Goal: Task Accomplishment & Management: Use online tool/utility

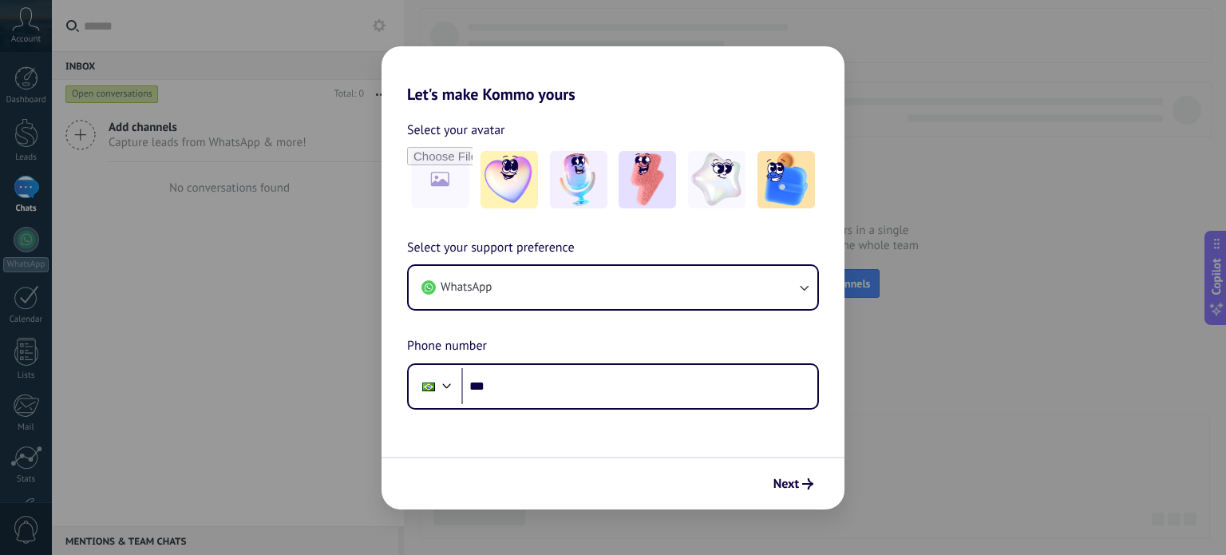
click at [967, 335] on div "Let's make Kommo yours Select your avatar Select your support preference WhatsA…" at bounding box center [613, 277] width 1226 height 555
click at [32, 136] on div "Let's make Kommo yours Select your avatar Select your support preference WhatsA…" at bounding box center [613, 277] width 1226 height 555
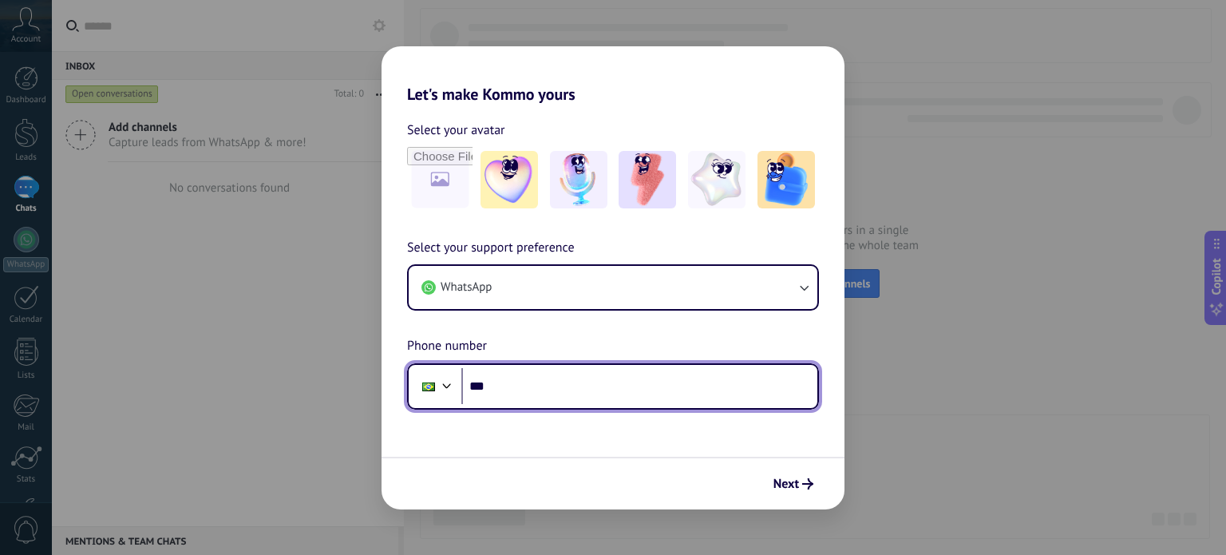
click at [537, 391] on input "***" at bounding box center [639, 386] width 356 height 37
click at [575, 385] on input "***" at bounding box center [639, 386] width 356 height 37
type input "**********"
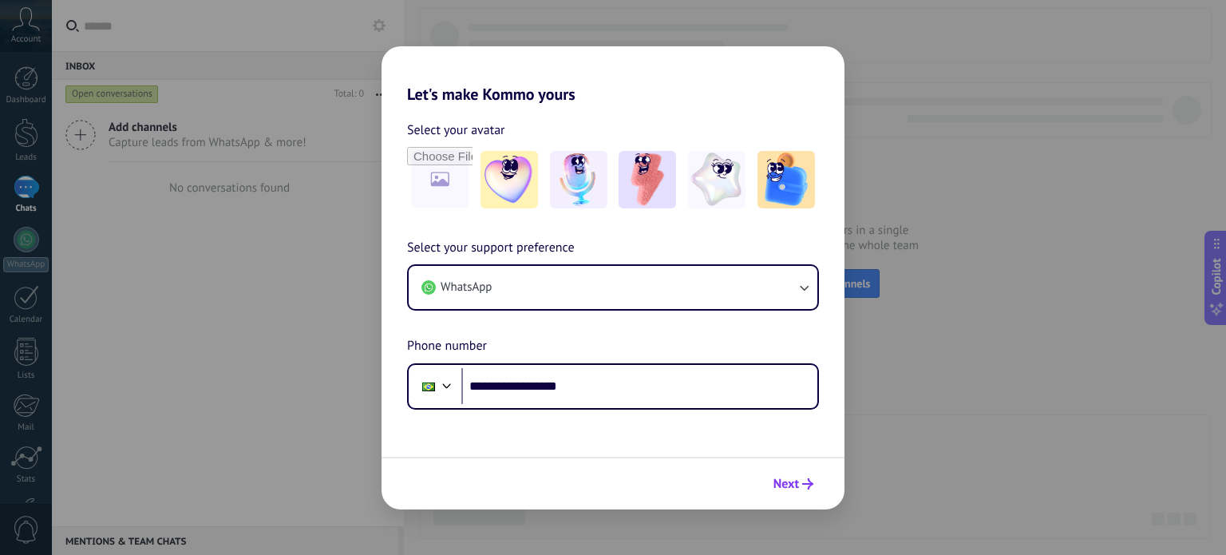
click at [801, 483] on span "Next" at bounding box center [793, 483] width 40 height 11
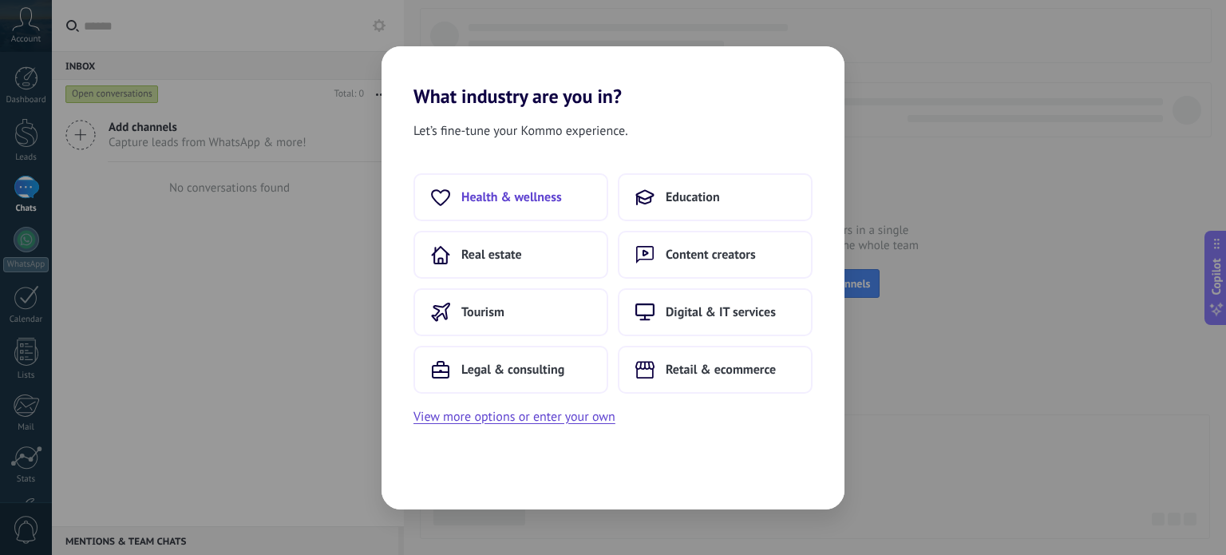
click at [540, 200] on span "Health & wellness" at bounding box center [511, 197] width 101 height 16
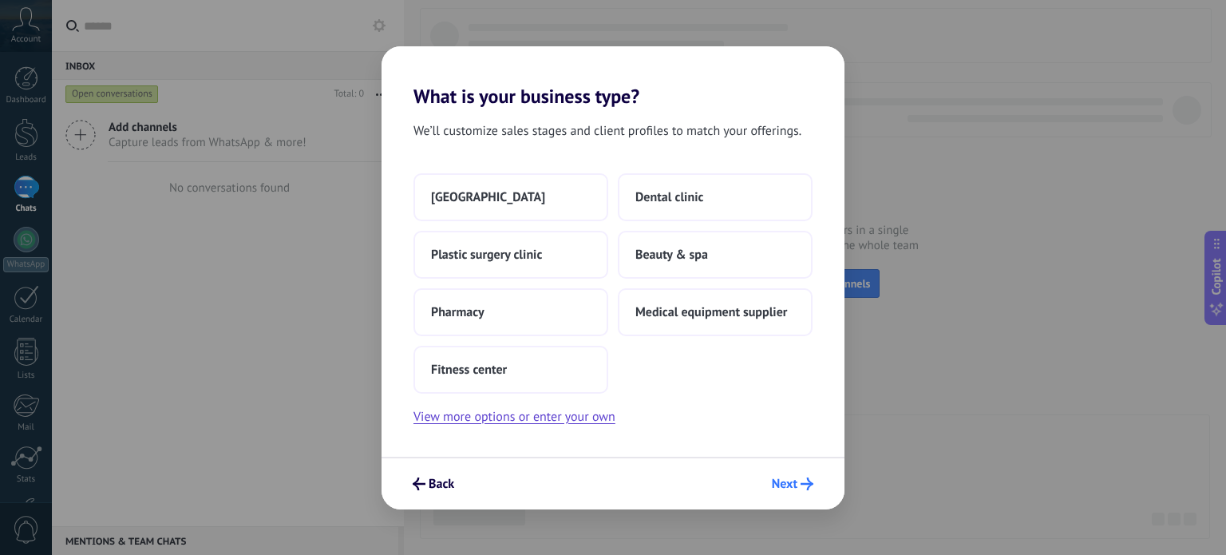
click at [801, 488] on icon "submit" at bounding box center [806, 483] width 13 height 13
click at [549, 194] on button "[GEOGRAPHIC_DATA]" at bounding box center [510, 197] width 195 height 48
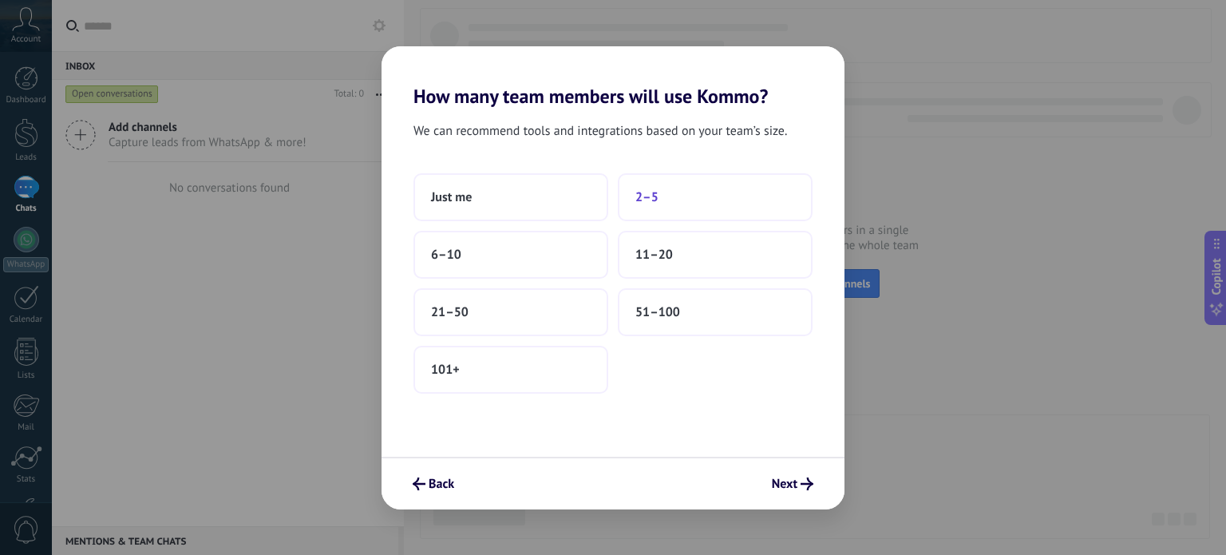
click at [658, 200] on button "2–5" at bounding box center [715, 197] width 195 height 48
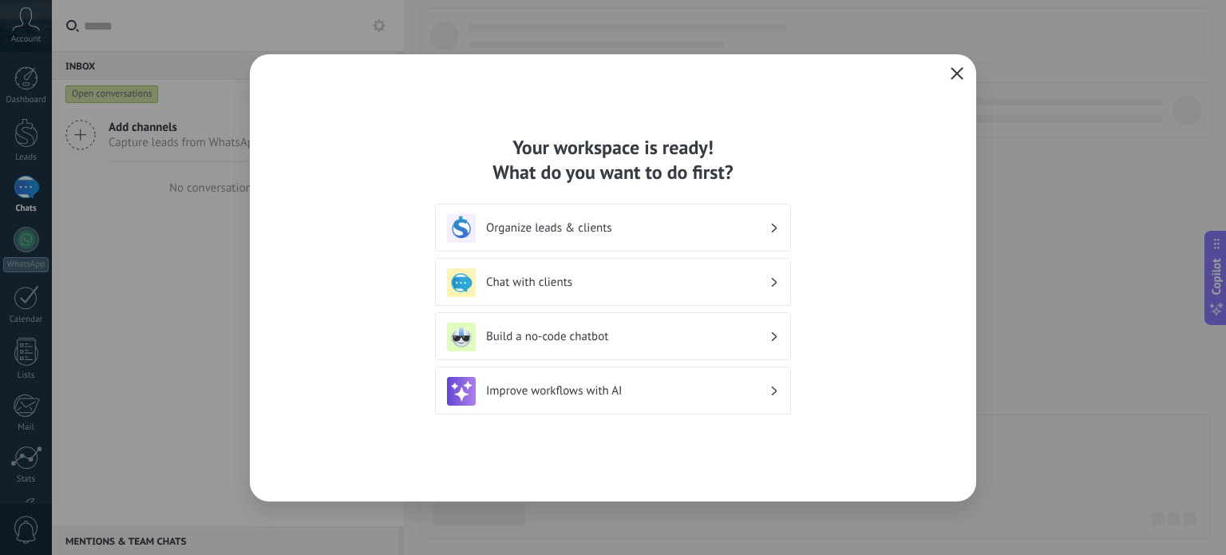
click at [960, 75] on icon "button" at bounding box center [957, 73] width 13 height 13
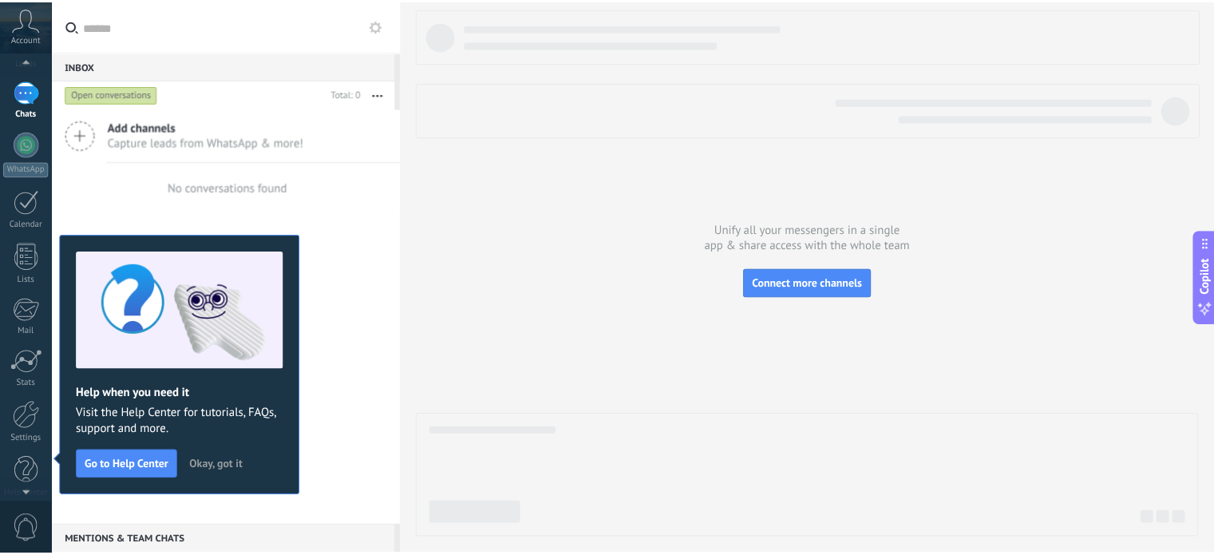
scroll to position [109, 0]
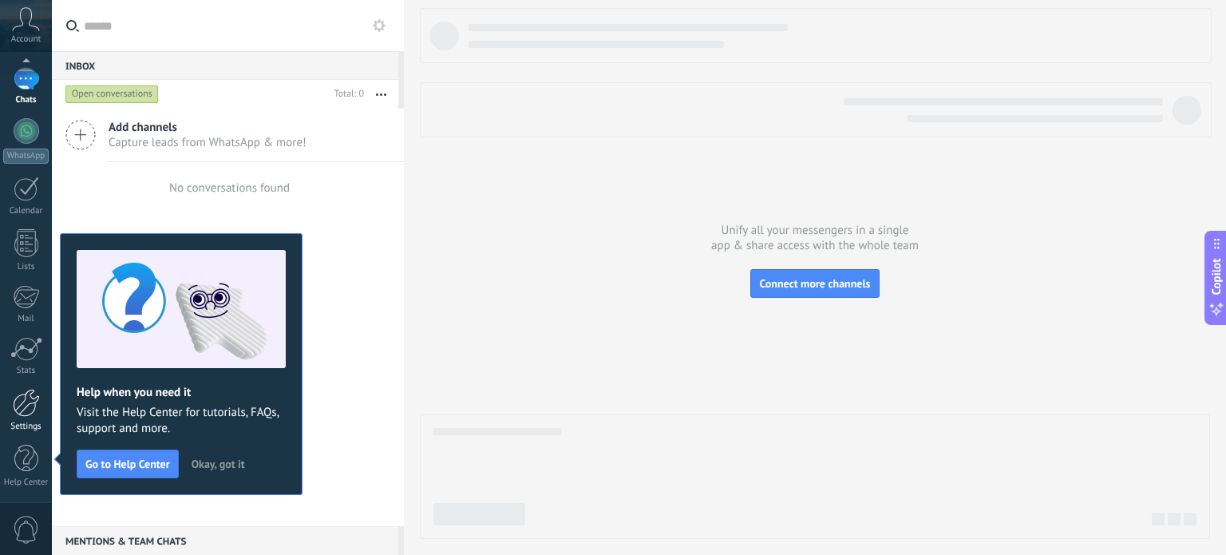
click at [29, 415] on link "Settings" at bounding box center [26, 410] width 52 height 43
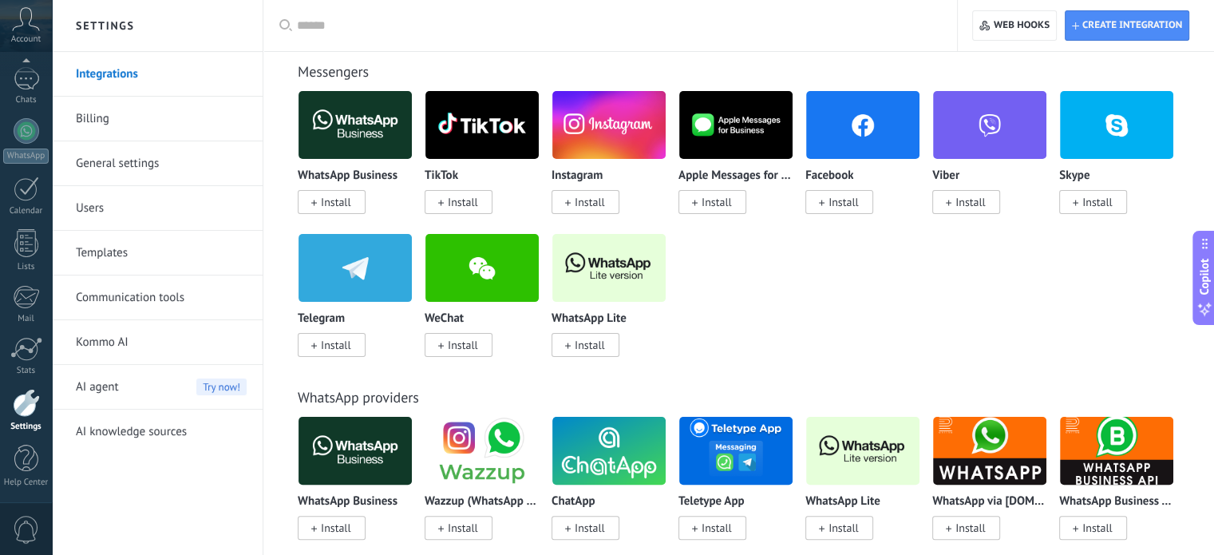
scroll to position [319, 0]
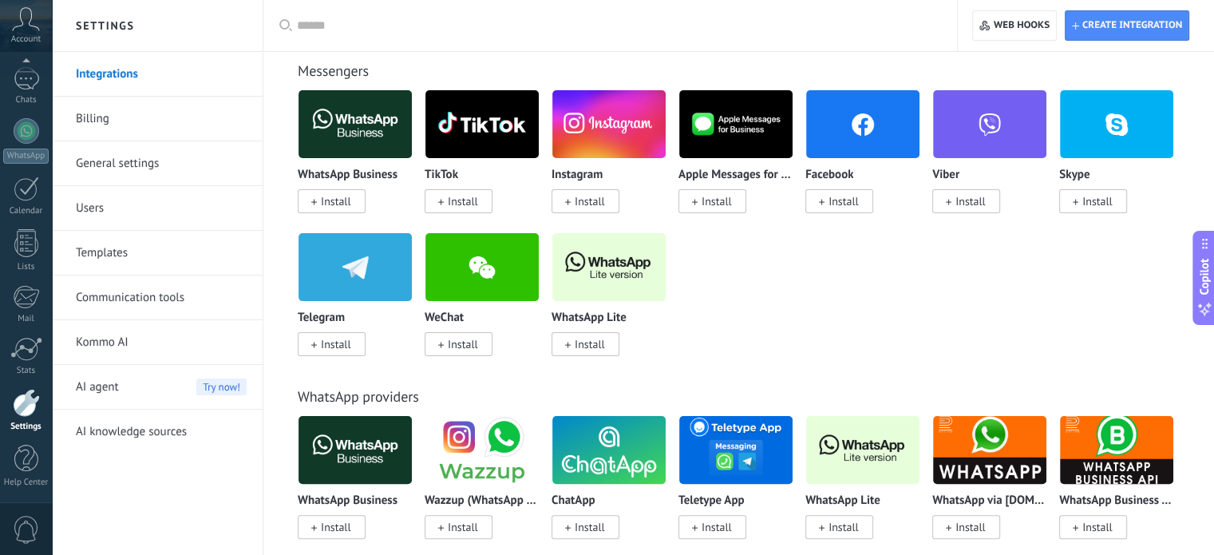
click at [621, 274] on img at bounding box center [608, 266] width 113 height 77
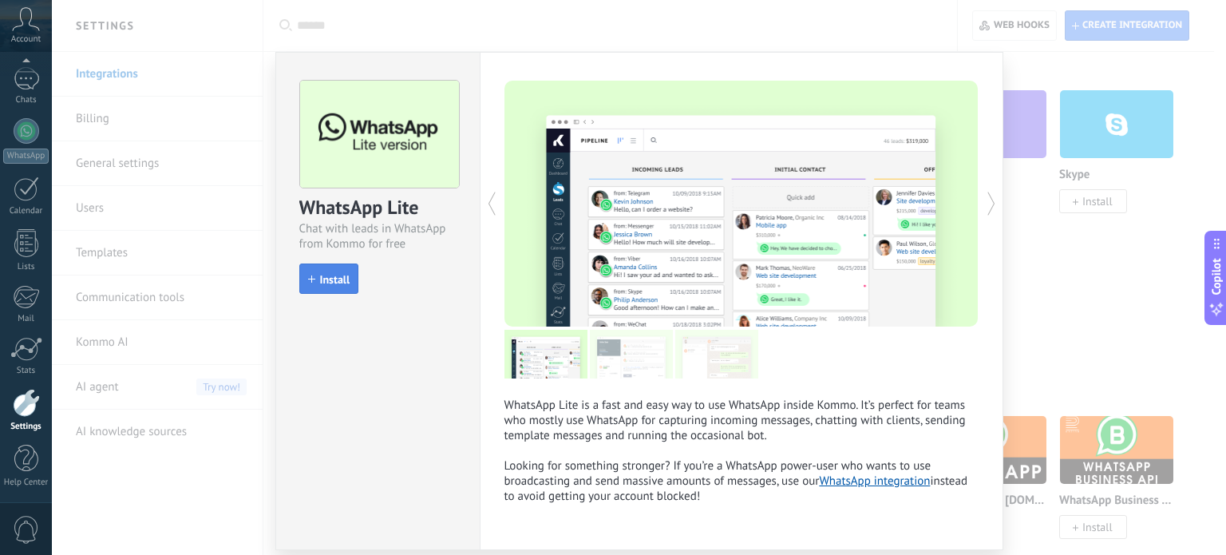
click at [344, 274] on span "Install" at bounding box center [335, 279] width 30 height 11
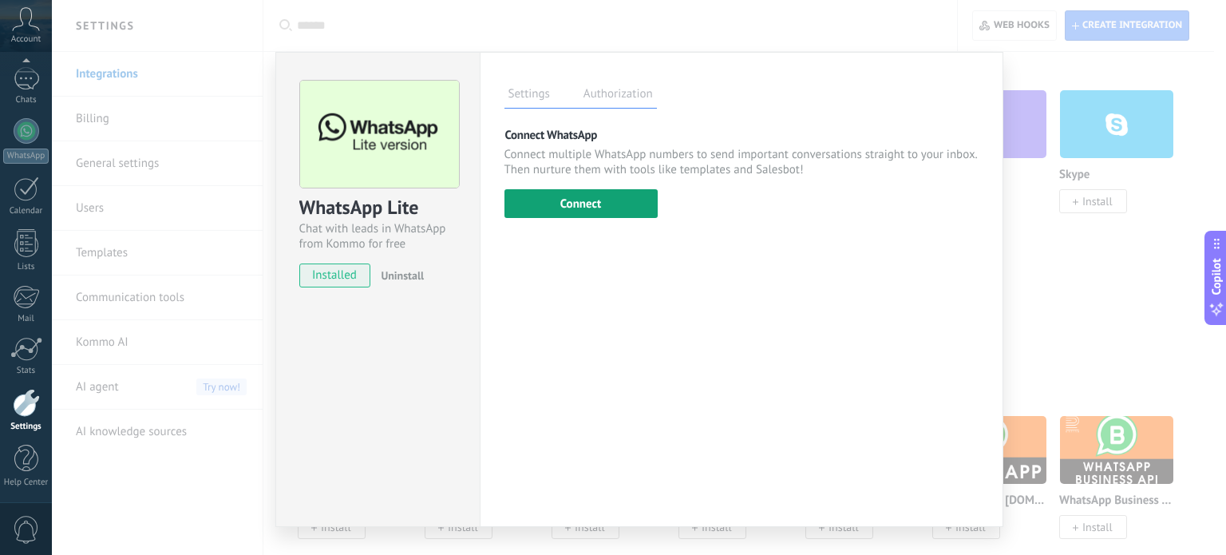
click at [619, 209] on button "Connect" at bounding box center [580, 203] width 153 height 29
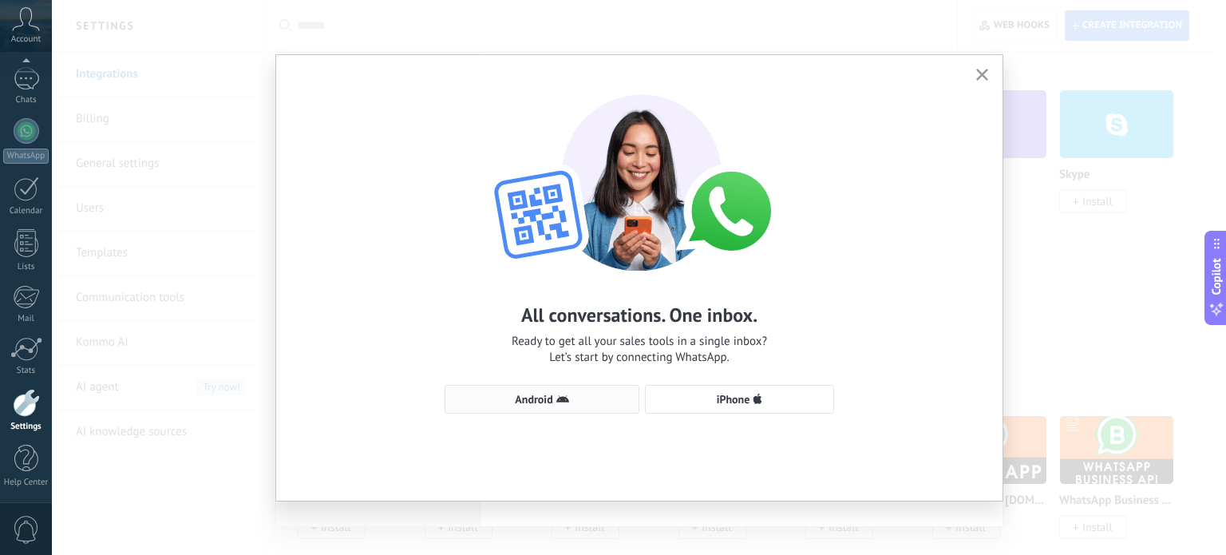
click at [572, 390] on button "Android" at bounding box center [542, 399] width 195 height 29
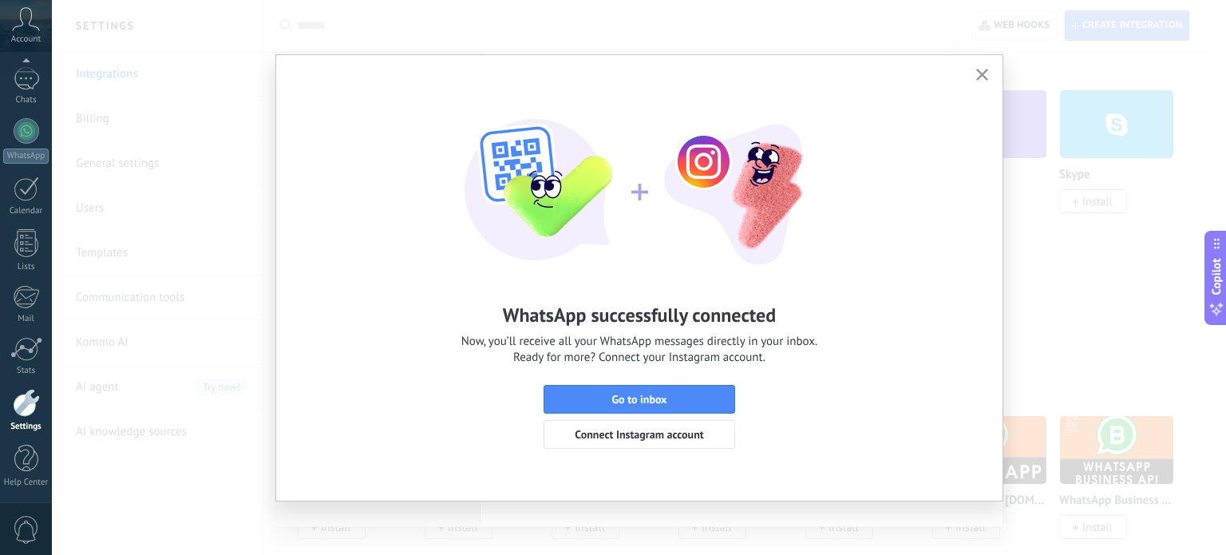
click at [1041, 317] on div "WhatsApp successfully connected Now, you’ll receive all your WhatsApp messages …" at bounding box center [639, 277] width 1174 height 555
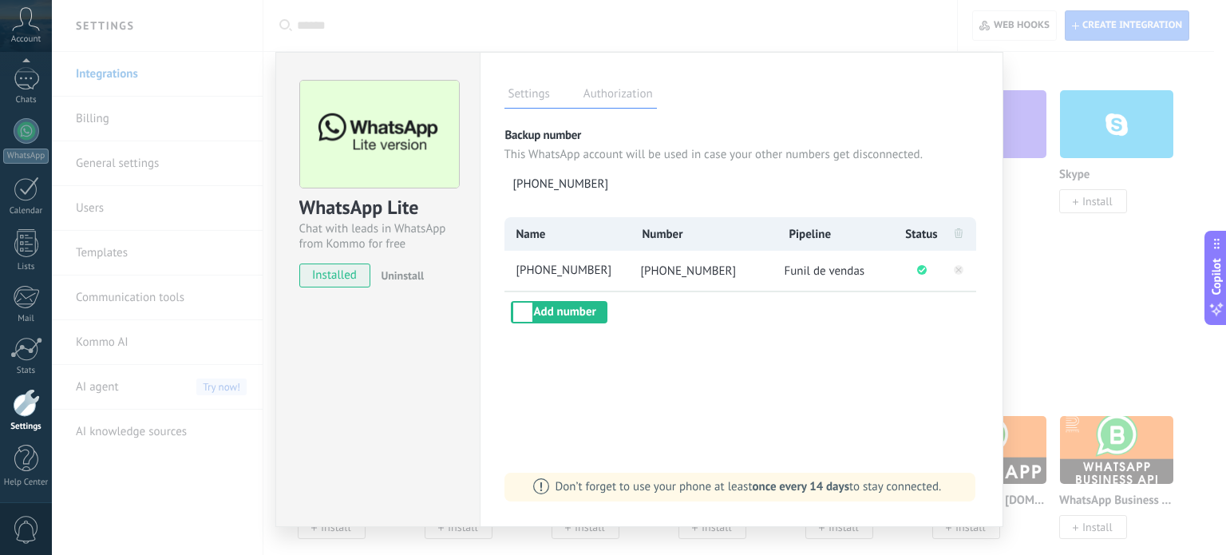
click at [1037, 292] on div "WhatsApp Lite Chat with leads in WhatsApp from Kommo for free installed Uninsta…" at bounding box center [639, 277] width 1174 height 555
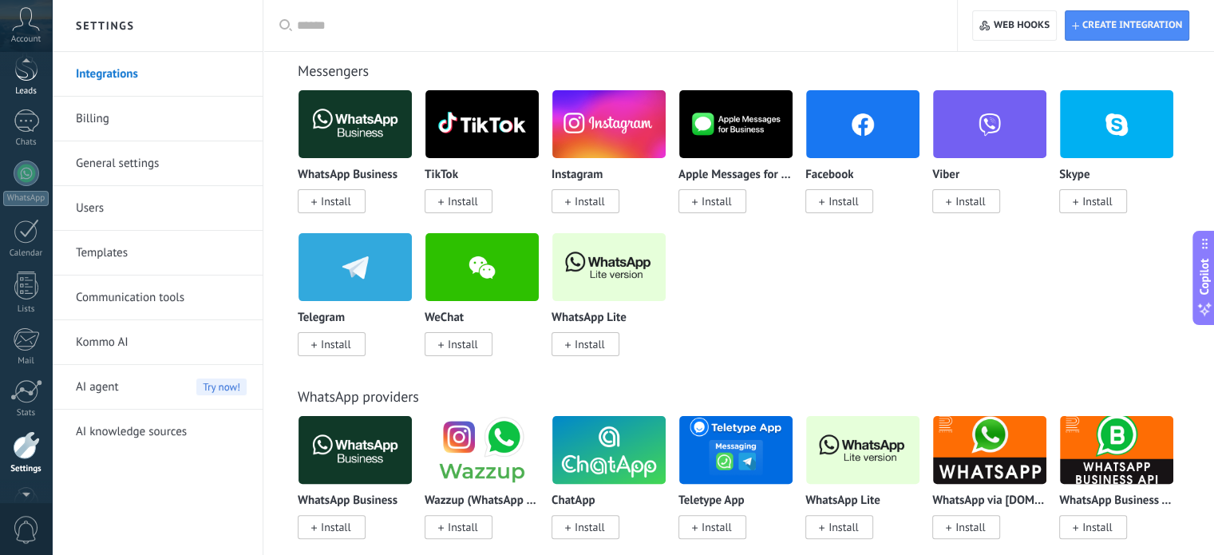
scroll to position [0, 0]
click at [29, 187] on div at bounding box center [27, 187] width 26 height 23
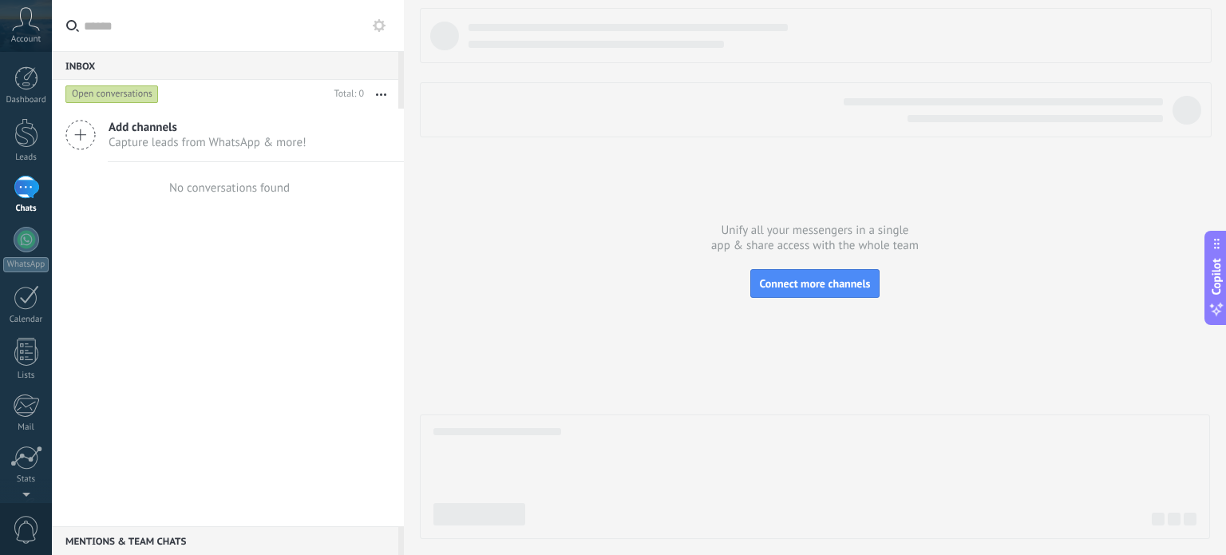
click at [23, 37] on span "Account" at bounding box center [26, 39] width 30 height 10
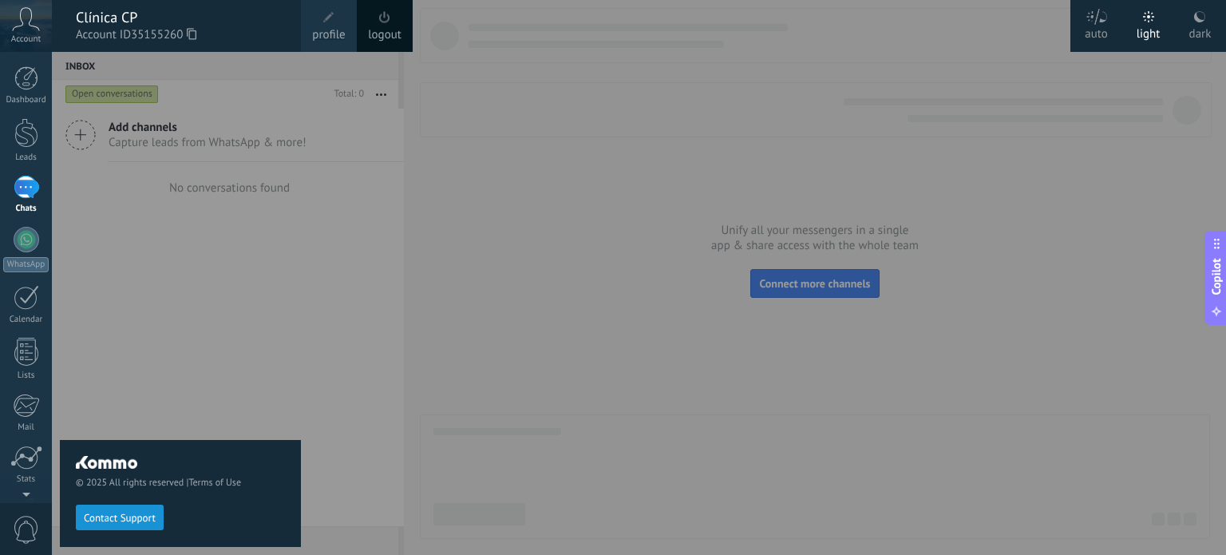
click at [25, 37] on span "Account" at bounding box center [26, 39] width 30 height 10
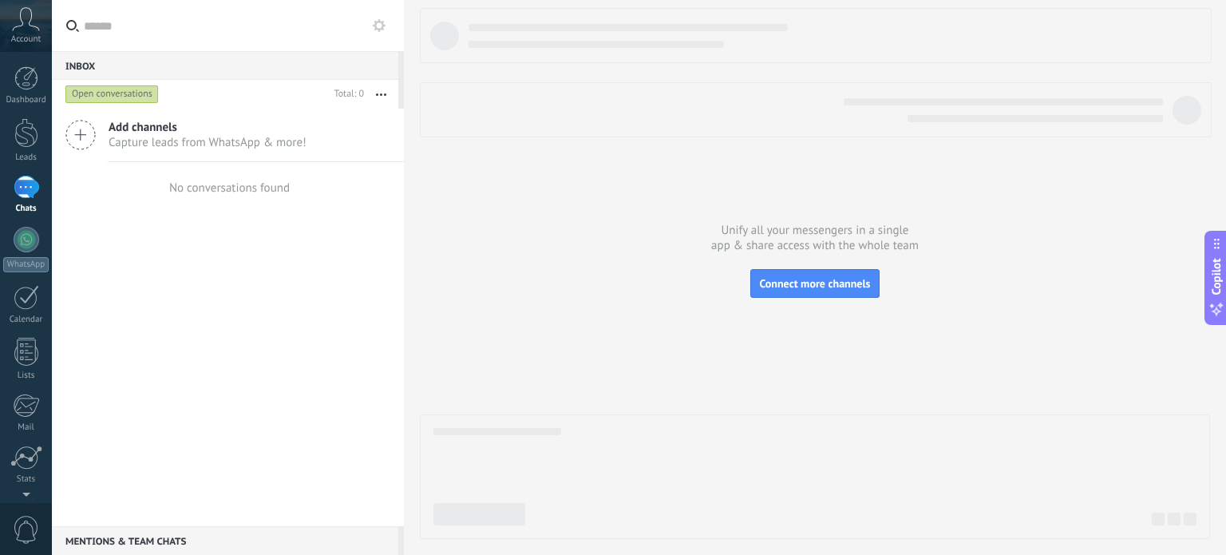
click at [26, 37] on span "Account" at bounding box center [26, 39] width 30 height 10
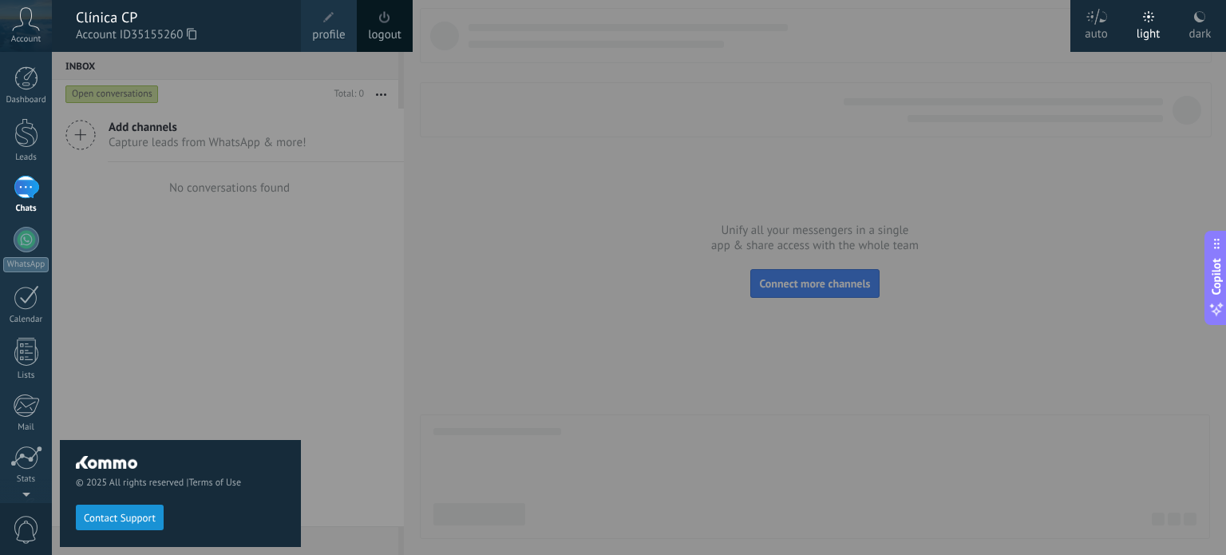
click at [104, 15] on div "Clínica CP" at bounding box center [180, 18] width 209 height 18
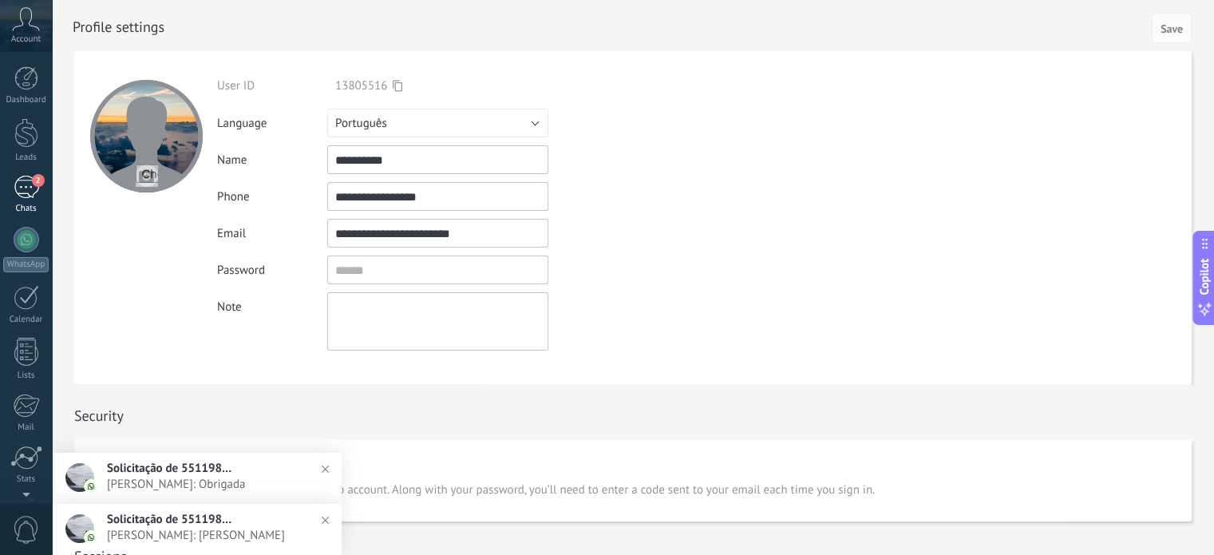
click at [30, 194] on div "2" at bounding box center [27, 187] width 26 height 23
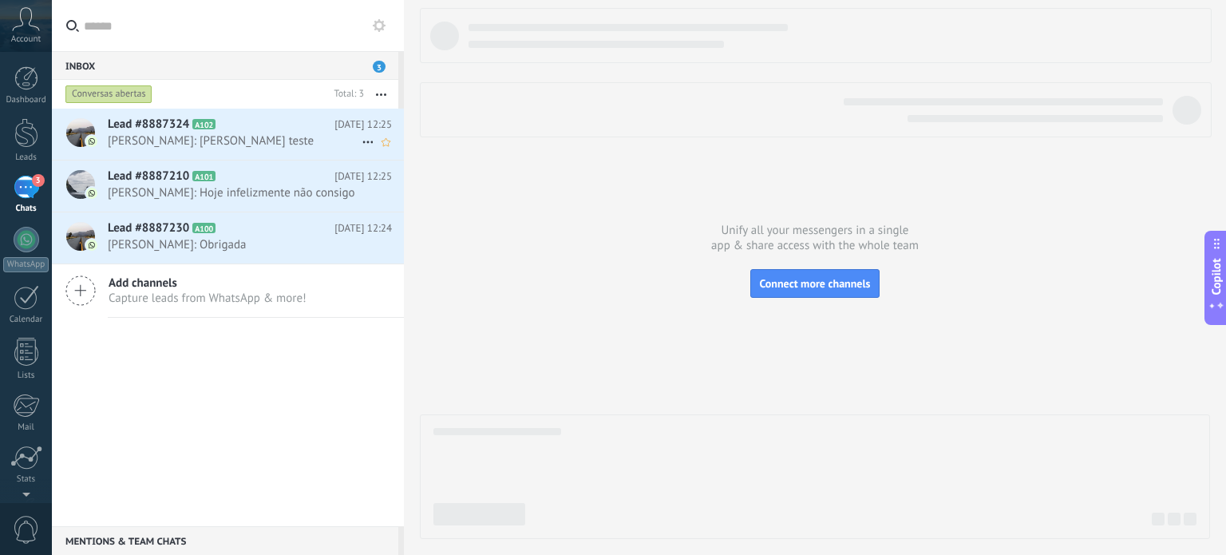
click at [266, 133] on span "[PERSON_NAME]: [PERSON_NAME] teste" at bounding box center [235, 140] width 254 height 15
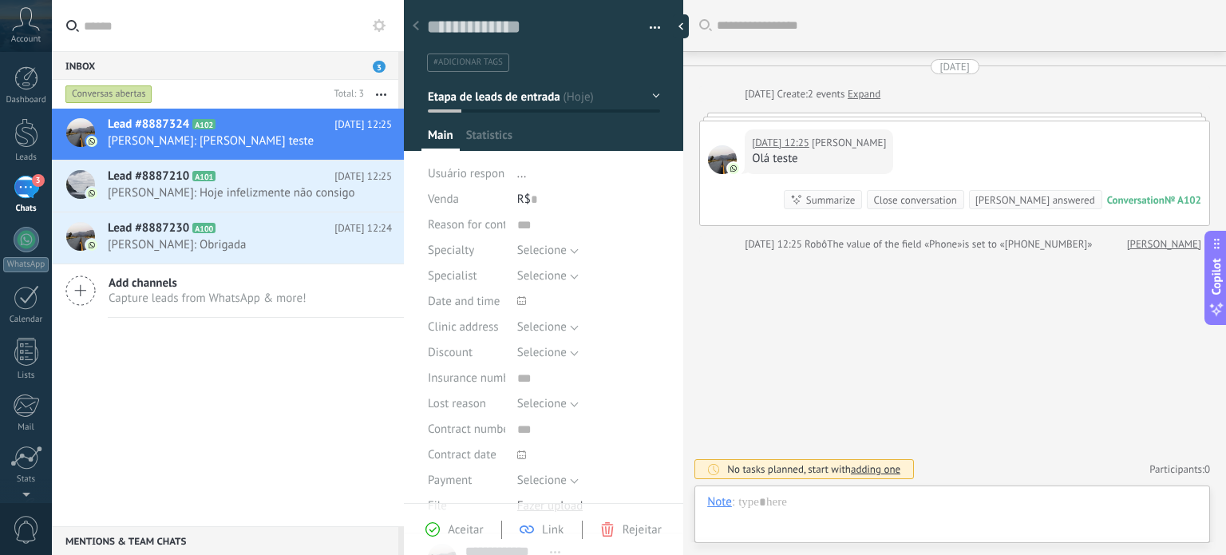
scroll to position [23, 0]
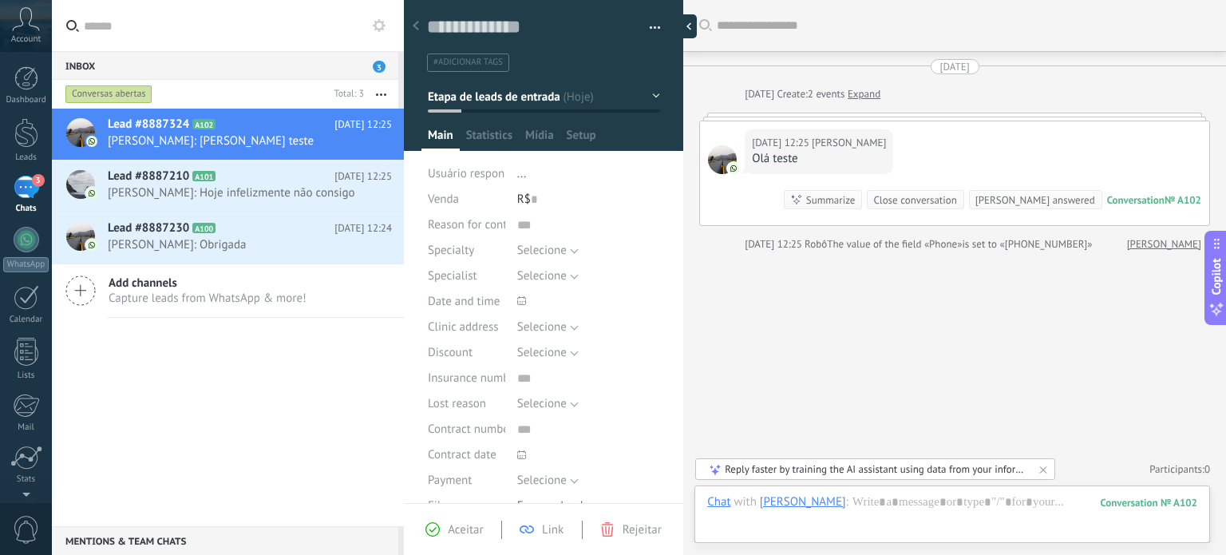
click at [689, 18] on div at bounding box center [685, 26] width 24 height 24
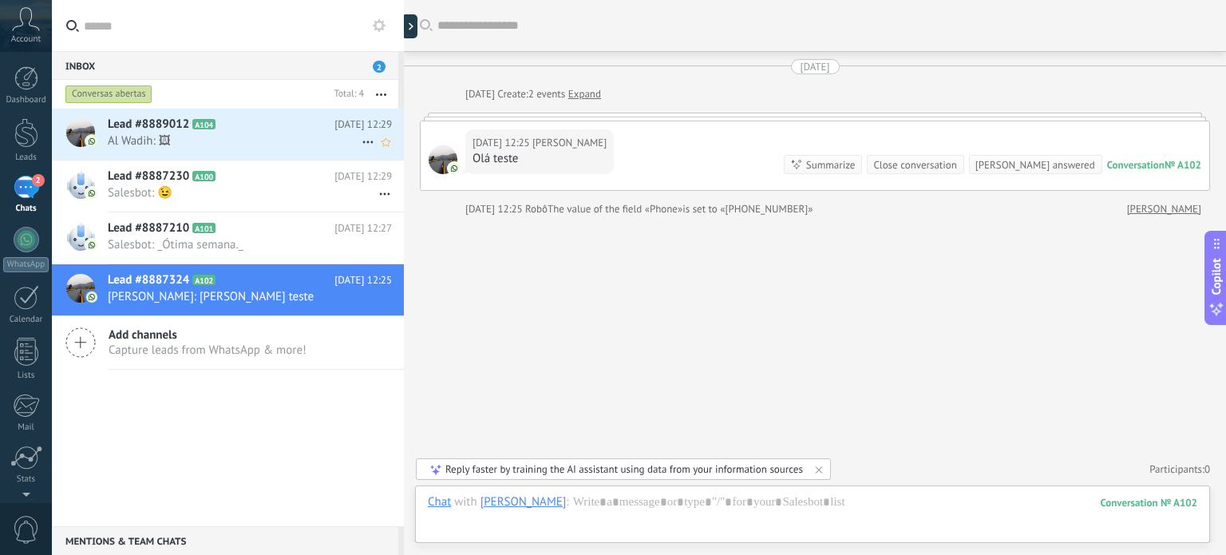
click at [298, 130] on h2 "Lead #8889012 A104" at bounding box center [221, 125] width 227 height 16
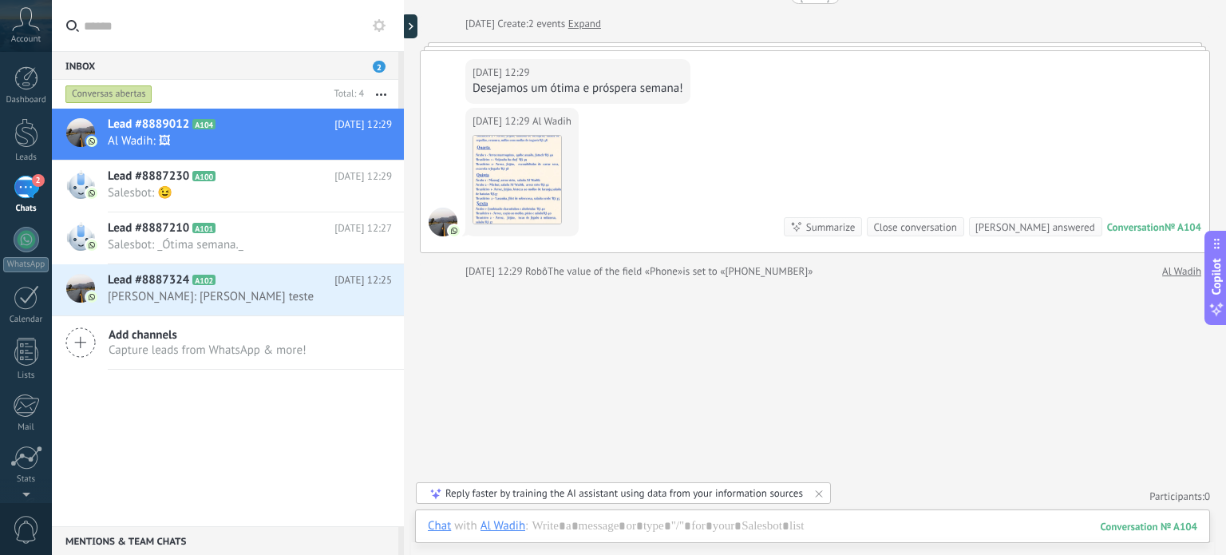
scroll to position [72, 0]
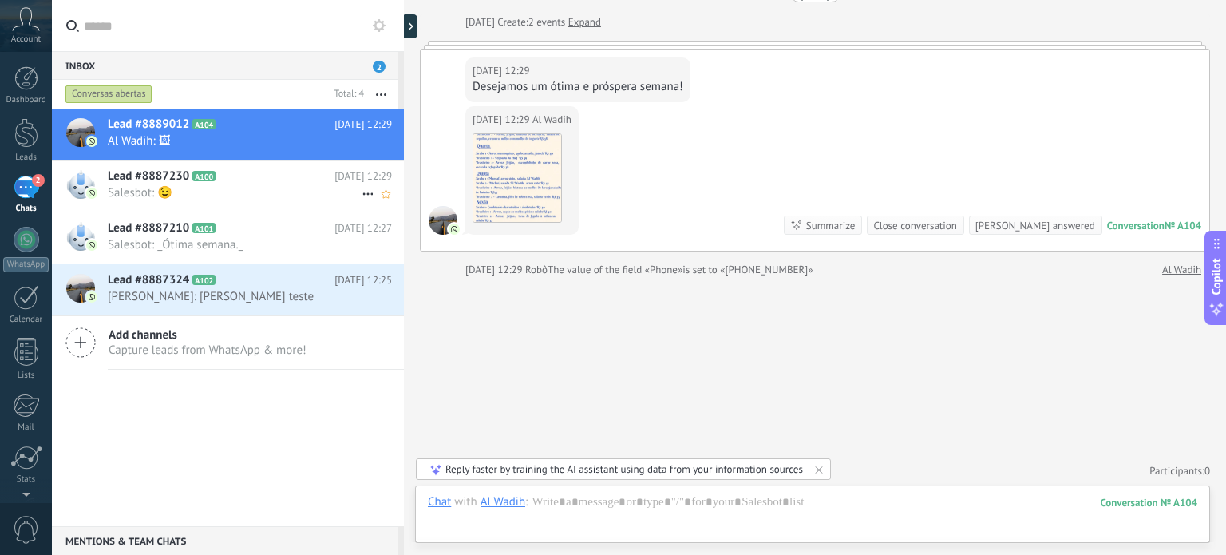
click at [322, 183] on h2 "Lead #8887230 A100" at bounding box center [221, 176] width 227 height 16
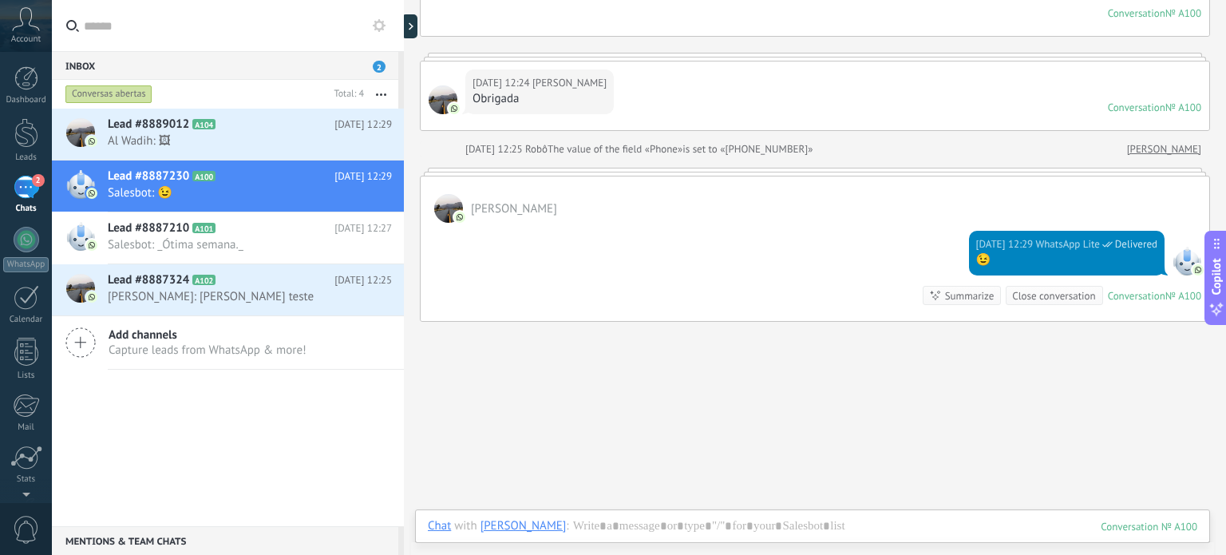
scroll to position [337, 0]
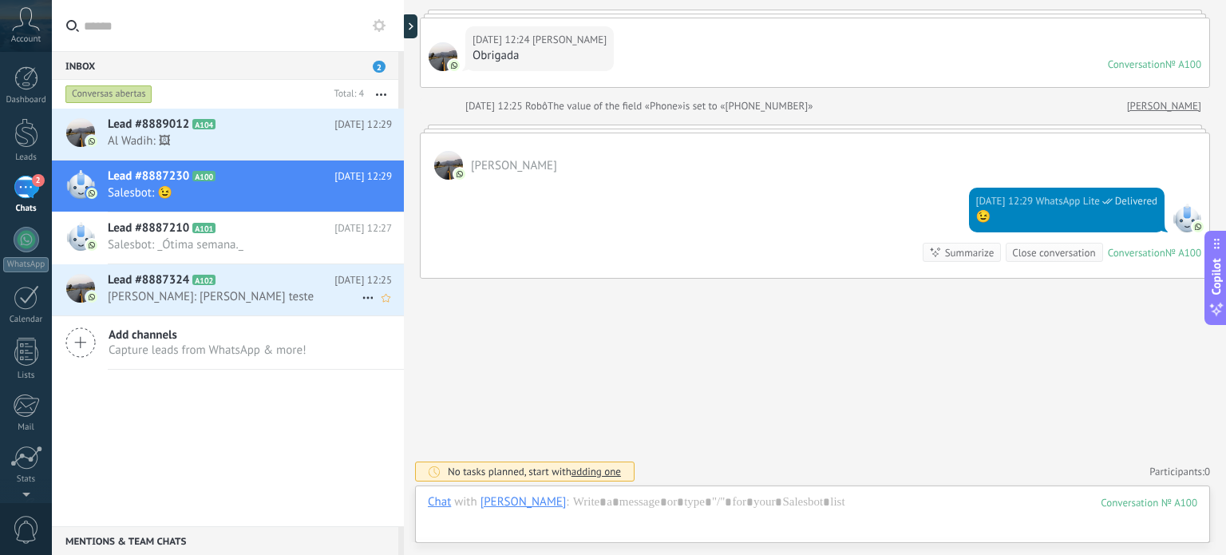
click at [223, 287] on icon at bounding box center [228, 280] width 16 height 16
